Goal: Task Accomplishment & Management: Use online tool/utility

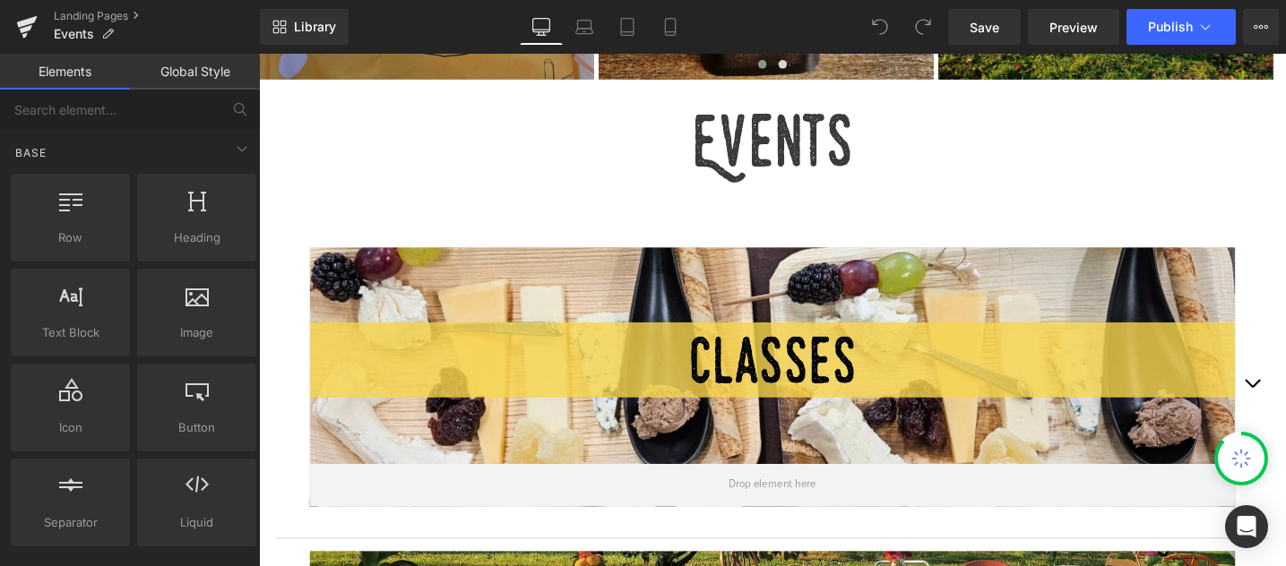
scroll to position [623, 0]
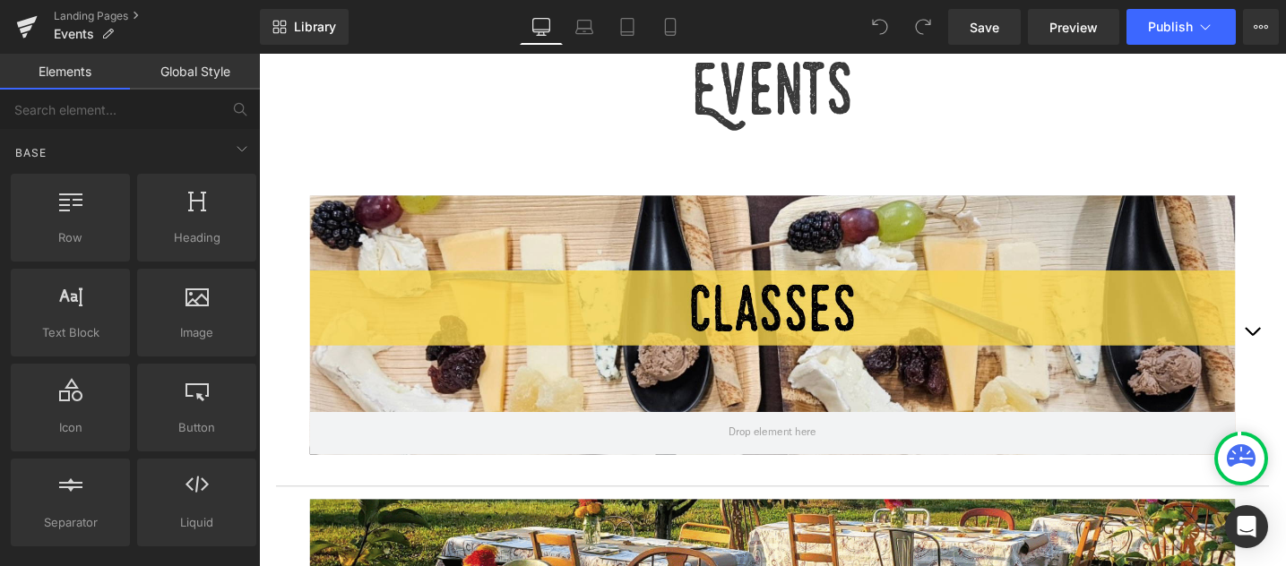
click at [1112, 384] on div at bounding box center [801, 339] width 977 height 273
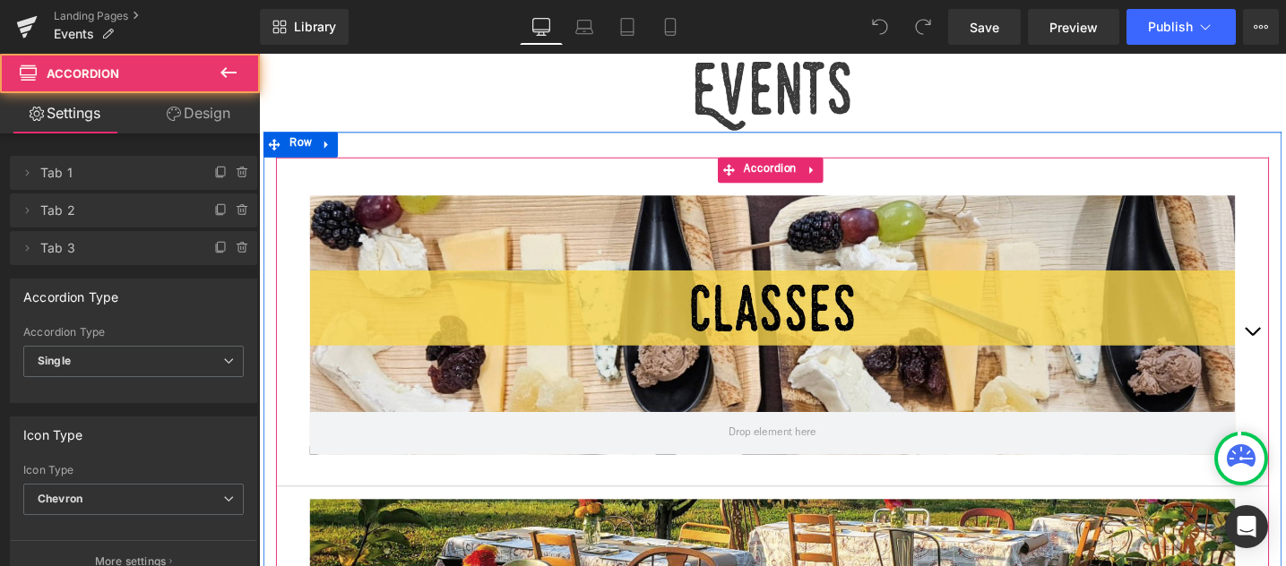
click at [1285, 341] on button "button" at bounding box center [1308, 350] width 36 height 321
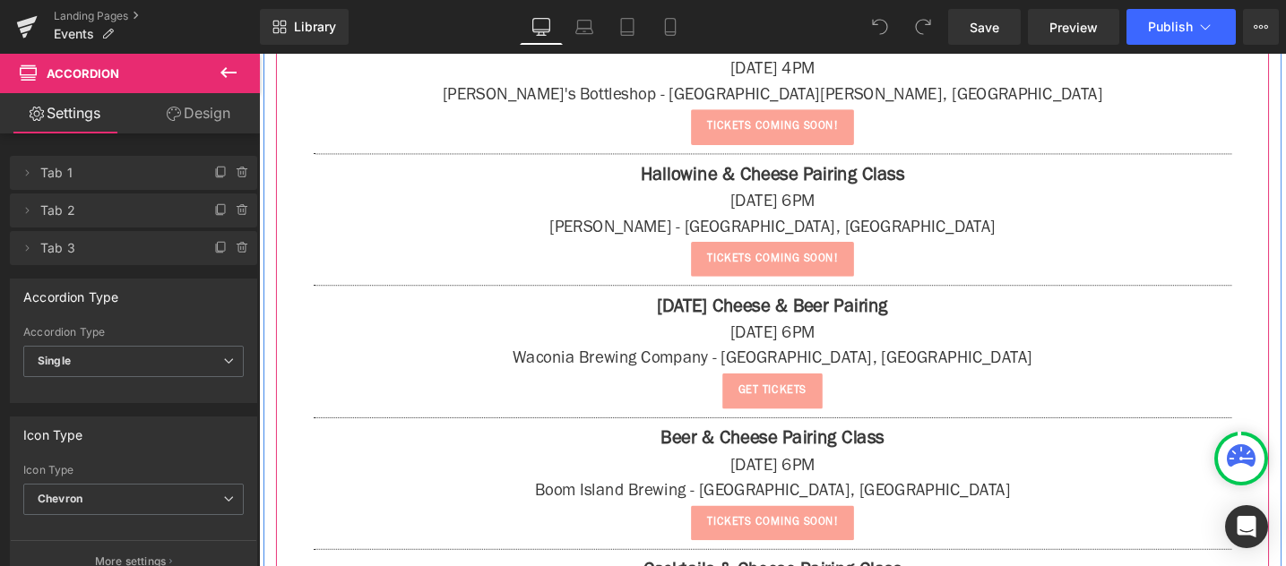
scroll to position [2037, 0]
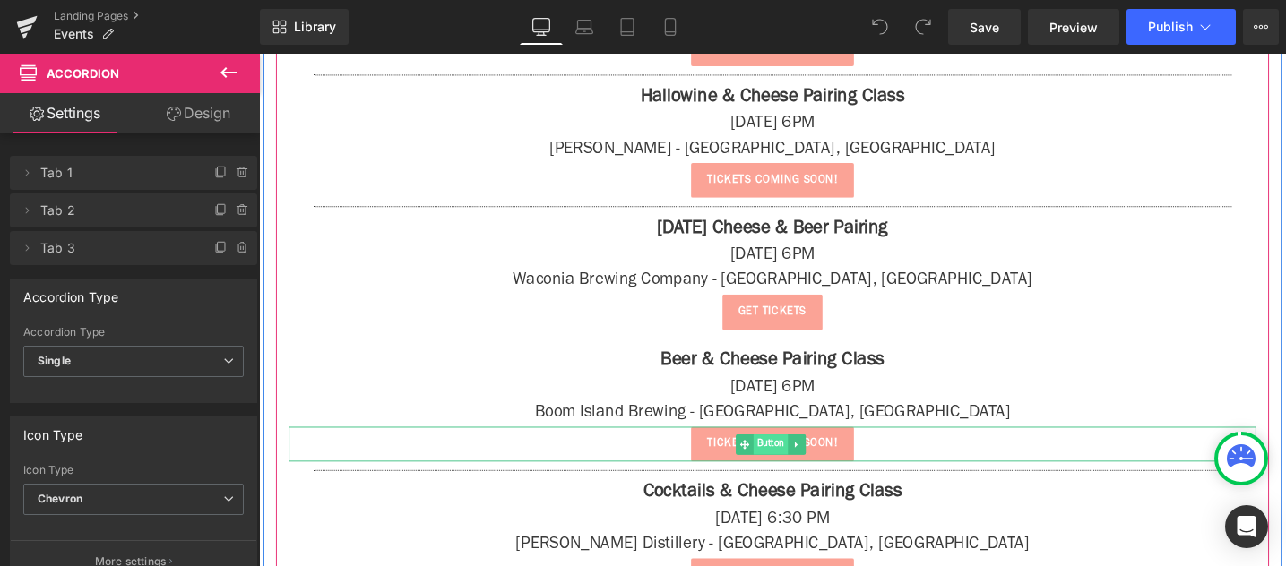
click at [801, 467] on span "Button" at bounding box center [799, 467] width 37 height 22
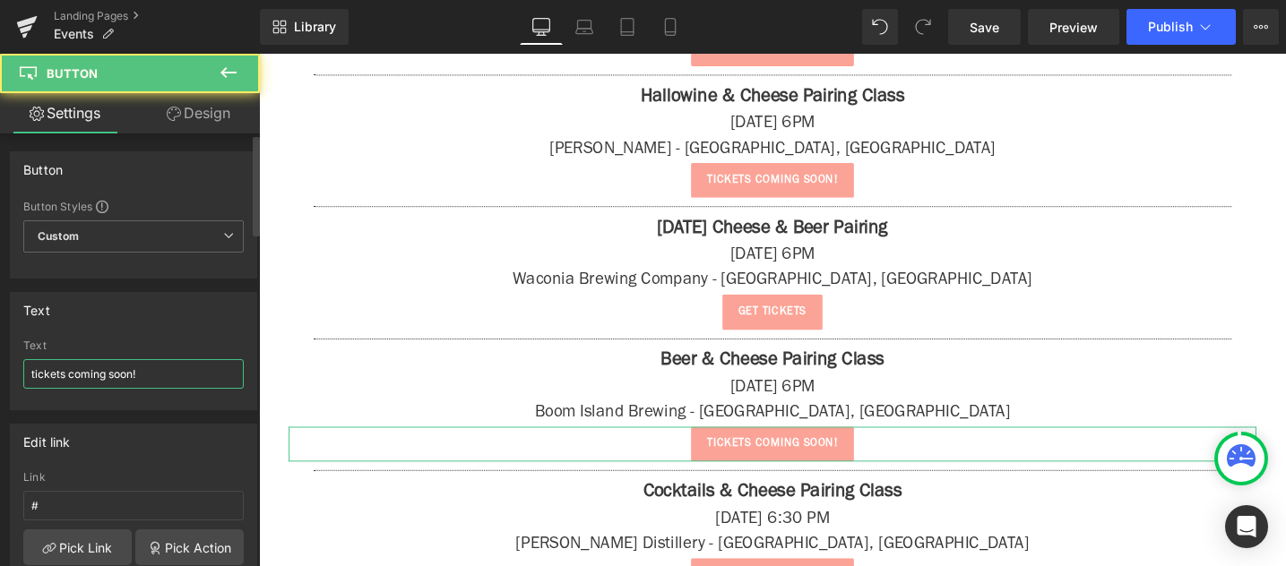
click at [101, 375] on input "tickets coming soon!" at bounding box center [133, 374] width 220 height 30
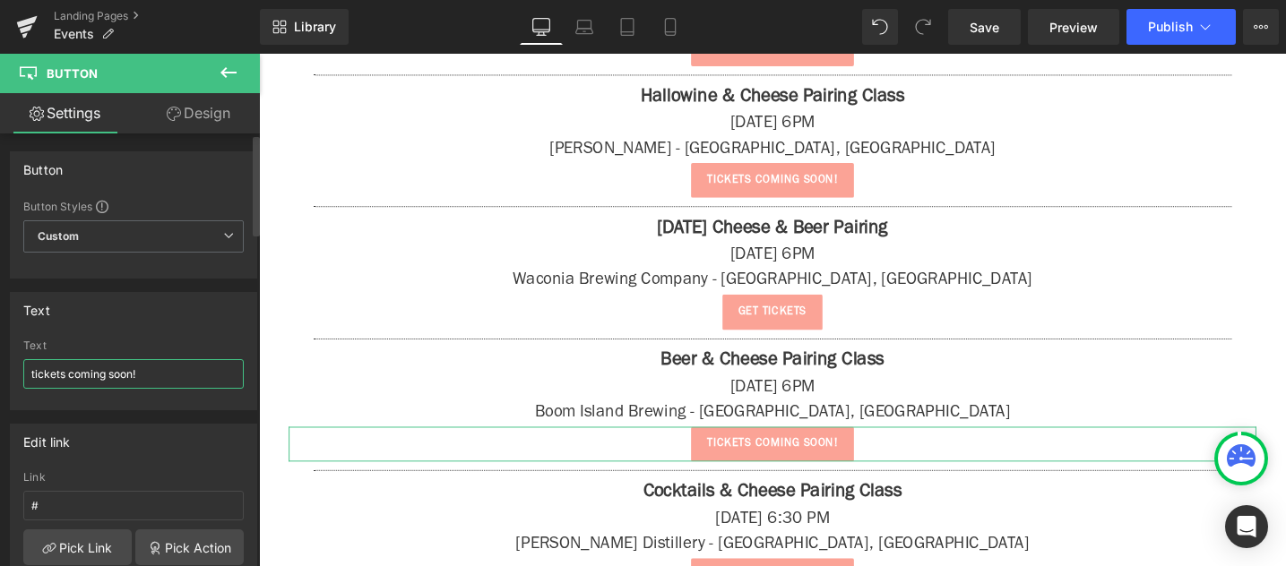
click at [101, 375] on input "tickets coming soon!" at bounding box center [133, 374] width 220 height 30
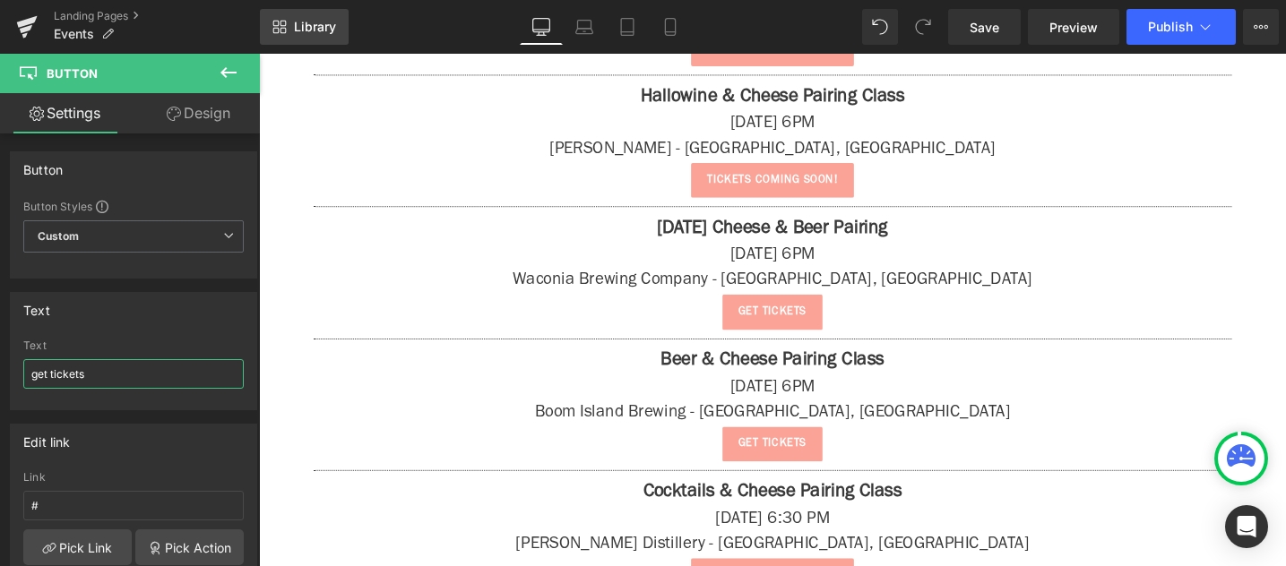
type input "get tickets"
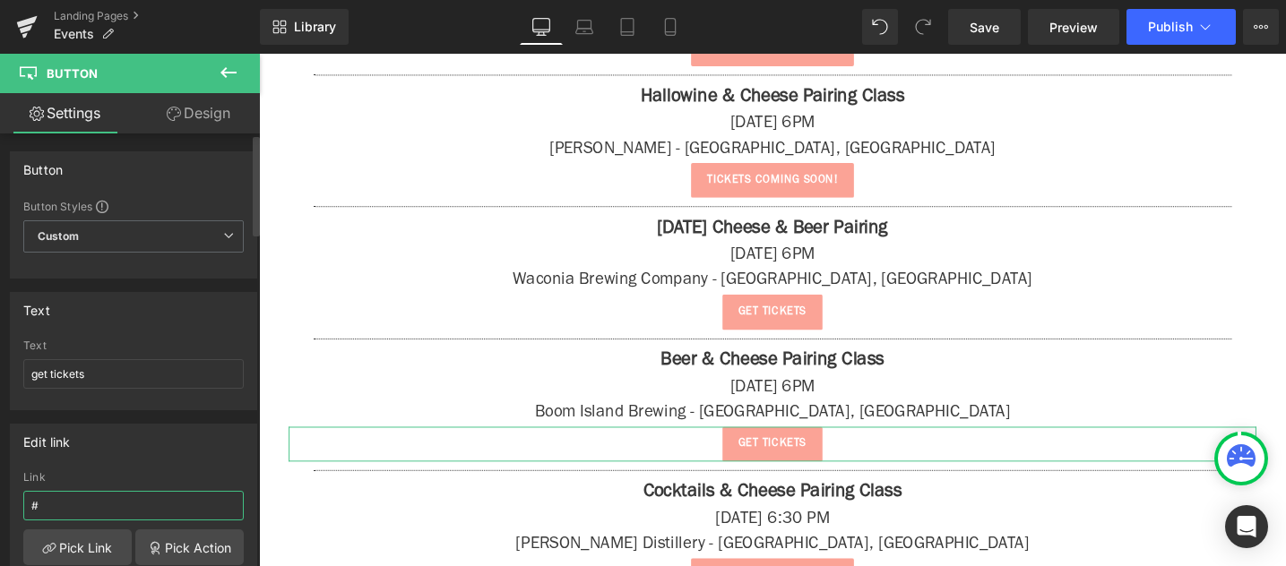
click at [90, 497] on input "#" at bounding box center [133, 506] width 220 height 30
paste input "[URL][DOMAIN_NAME]"
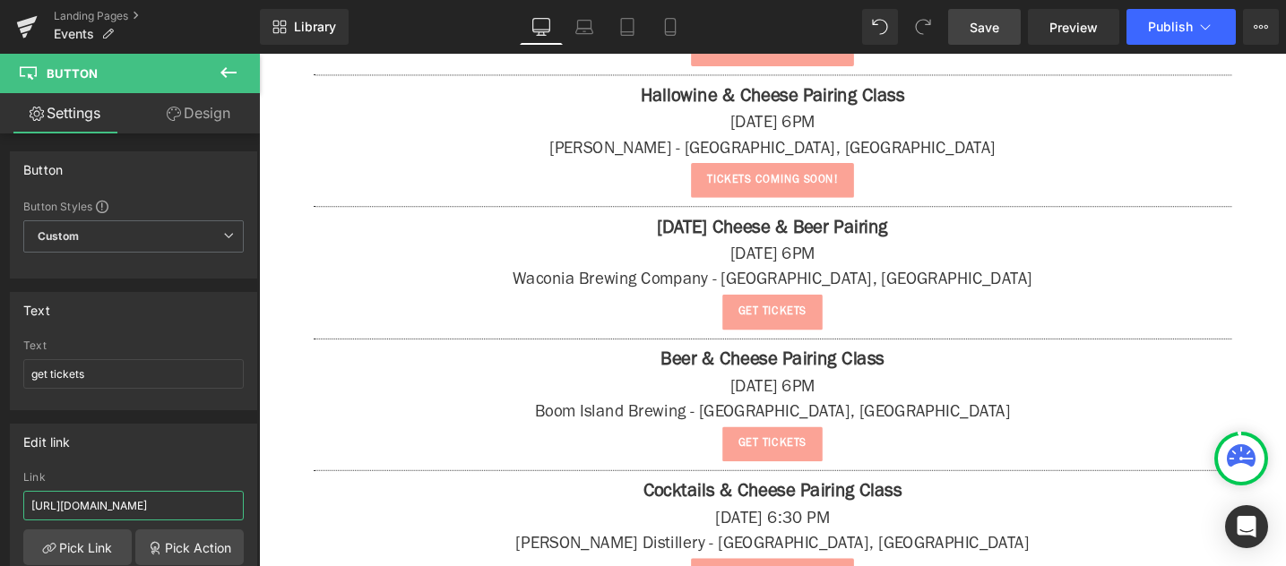
type input "[URL][DOMAIN_NAME]"
click at [1010, 31] on link "Save" at bounding box center [984, 27] width 73 height 36
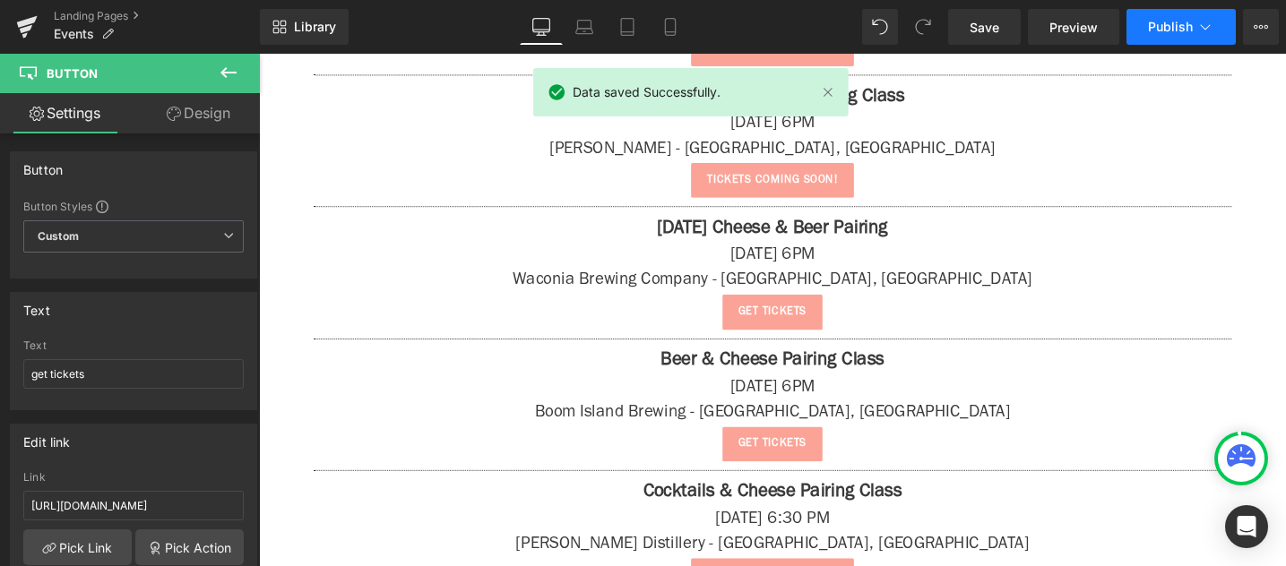
click at [1174, 31] on span "Publish" at bounding box center [1170, 27] width 45 height 14
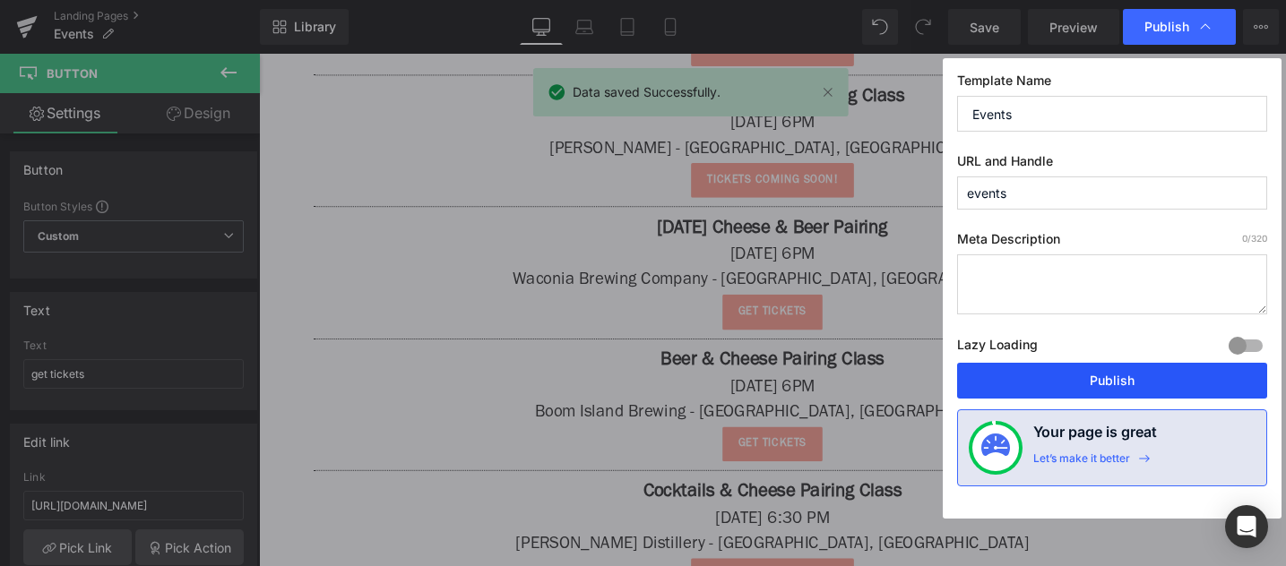
click at [1091, 392] on button "Publish" at bounding box center [1112, 381] width 310 height 36
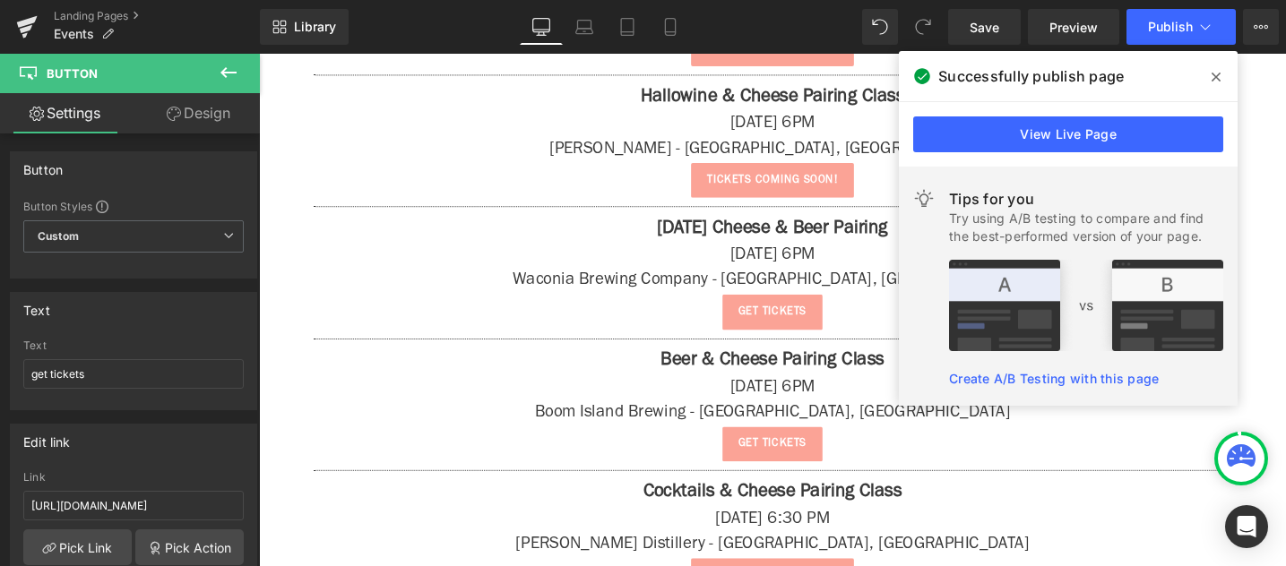
click at [1225, 82] on span at bounding box center [1216, 77] width 29 height 29
